Goal: Transaction & Acquisition: Purchase product/service

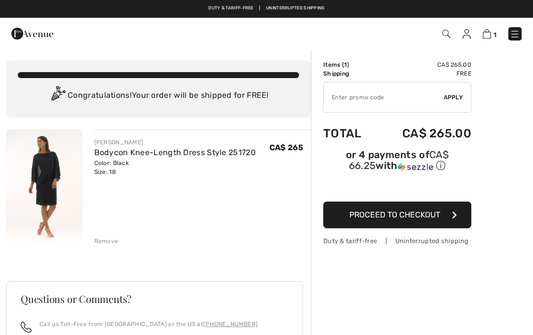
click at [180, 163] on div "Color: Black Size: 18" at bounding box center [175, 168] width 162 height 18
click at [162, 151] on link "Bodycon Knee-Length Dress Style 251720" at bounding box center [175, 152] width 162 height 9
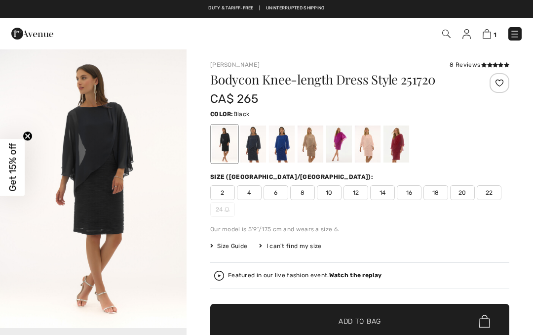
checkbox input "true"
click at [281, 153] on div at bounding box center [282, 143] width 26 height 37
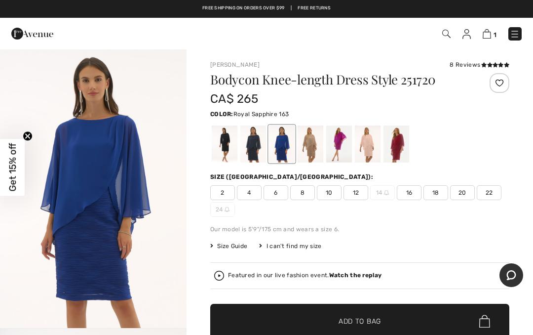
click at [489, 39] on img at bounding box center [487, 33] width 8 height 9
